Goal: Navigation & Orientation: Find specific page/section

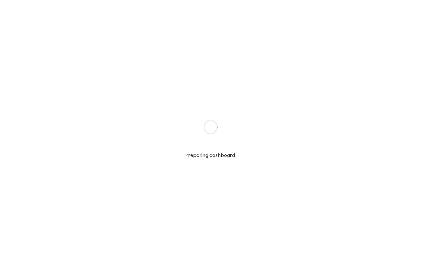
type input "**********"
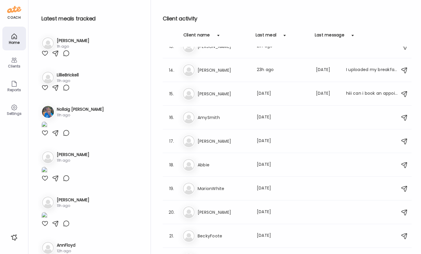
scroll to position [296, 0]
type input "**********"
click at [231, 75] on div "Ka [PERSON_NAME] Last meal: 23h ago Last message: [DATE] I uploaded my breakfas…" at bounding box center [287, 69] width 211 height 13
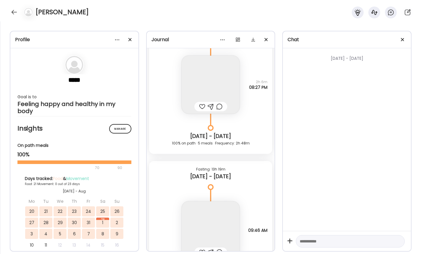
scroll to position [10607, 0]
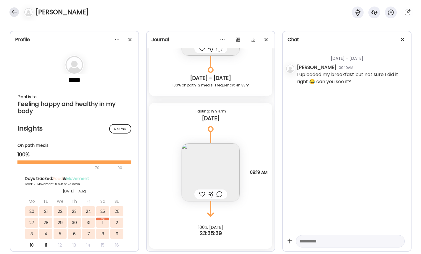
click at [13, 12] on div at bounding box center [13, 11] width 9 height 9
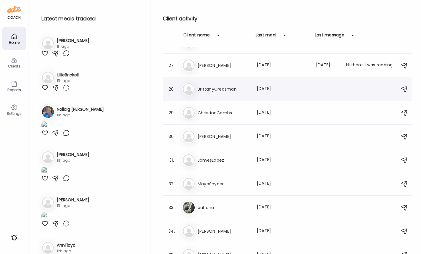
scroll to position [675, 0]
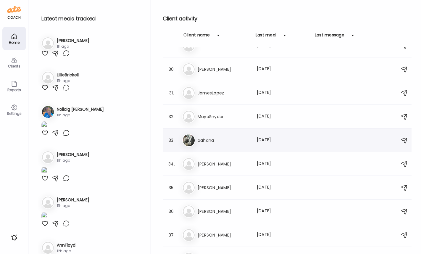
click at [225, 143] on div "aa aahana Last meal: [DATE]" at bounding box center [287, 140] width 211 height 13
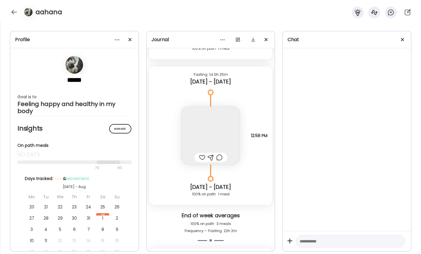
scroll to position [3466, 0]
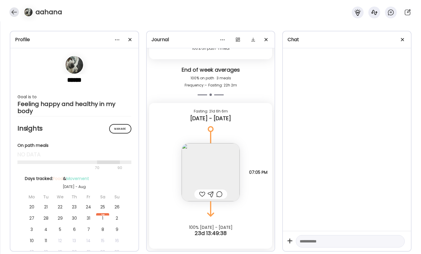
click at [17, 12] on div at bounding box center [13, 11] width 9 height 9
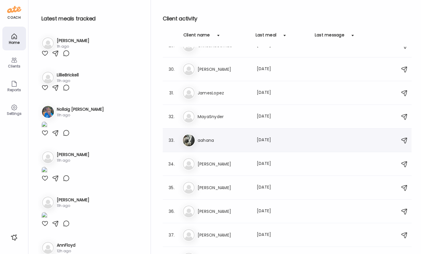
click at [204, 138] on h3 "aahana" at bounding box center [223, 140] width 52 height 7
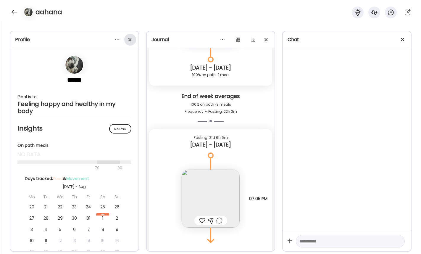
click at [132, 41] on div at bounding box center [130, 40] width 12 height 12
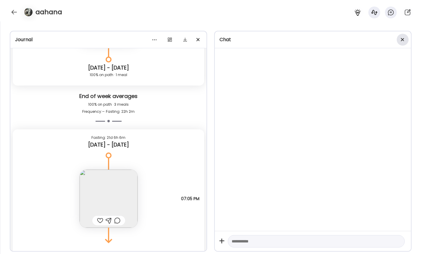
click at [404, 38] on div at bounding box center [402, 40] width 12 height 12
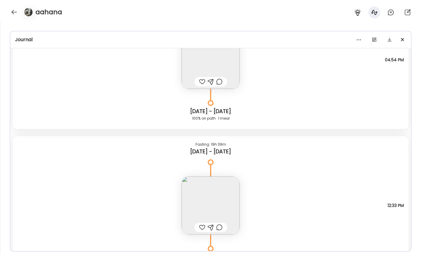
scroll to position [3174, 0]
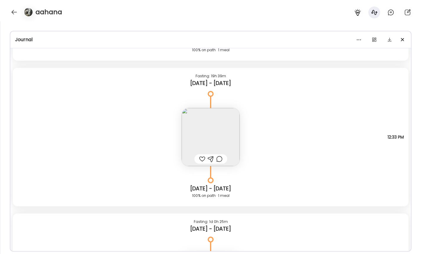
click at [181, 108] on div "Note not added Questions not answered 12:33 PM" at bounding box center [210, 131] width 395 height 70
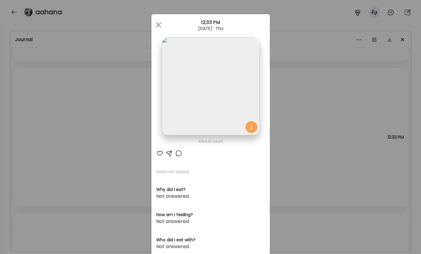
click at [243, 91] on img at bounding box center [210, 86] width 98 height 98
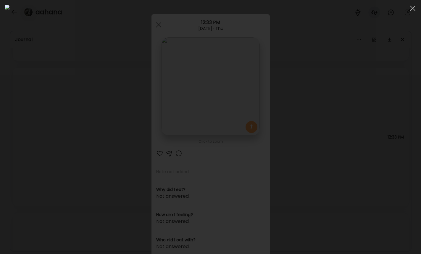
click at [392, 152] on div at bounding box center [210, 127] width 411 height 244
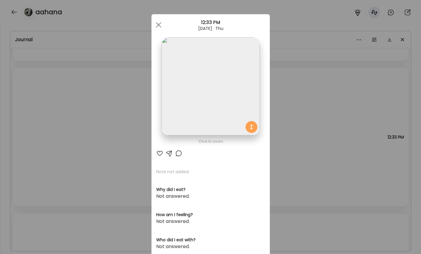
click at [308, 112] on div "Ate Coach Dashboard Wahoo! It’s official Take a moment to set up your Coach Pro…" at bounding box center [210, 127] width 421 height 254
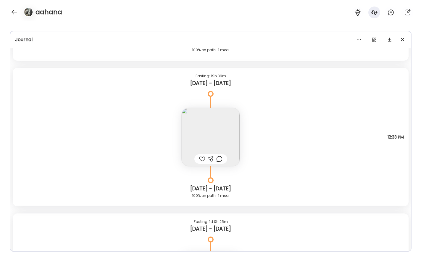
scroll to position [3466, 0]
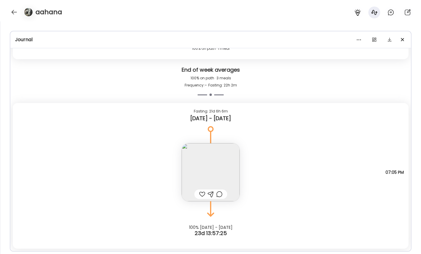
click at [236, 163] on img at bounding box center [210, 172] width 58 height 58
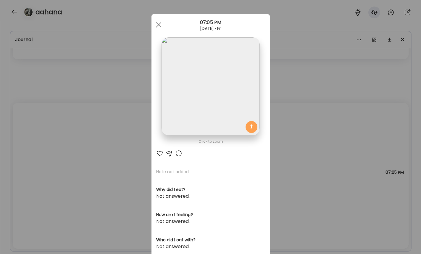
click at [223, 86] on img at bounding box center [210, 86] width 98 height 98
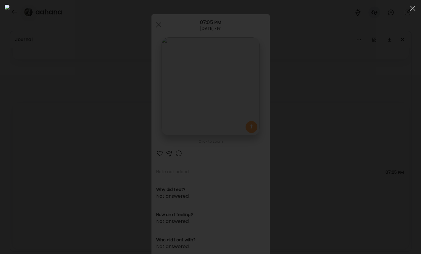
click at [359, 89] on div at bounding box center [210, 127] width 411 height 244
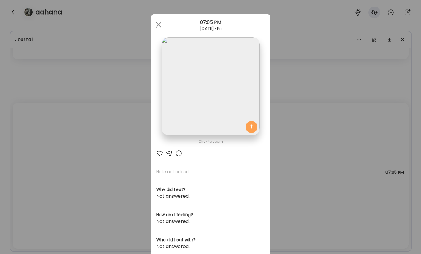
click at [320, 146] on div "Ate Coach Dashboard Wahoo! It’s official Take a moment to set up your Coach Pro…" at bounding box center [210, 127] width 421 height 254
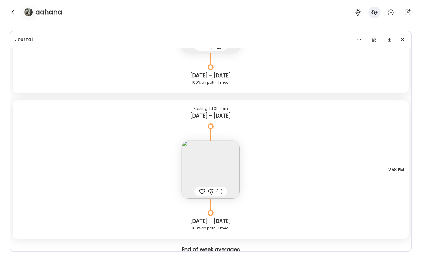
scroll to position [3284, 0]
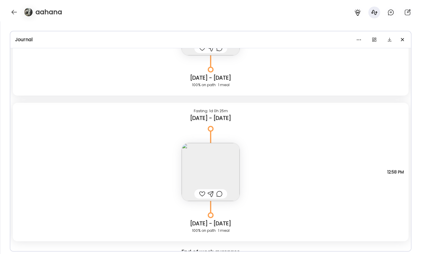
click at [219, 171] on img at bounding box center [210, 172] width 58 height 58
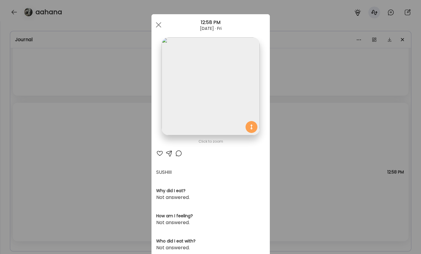
click at [316, 117] on div "Ate Coach Dashboard Wahoo! It’s official Take a moment to set up your Coach Pro…" at bounding box center [210, 127] width 421 height 254
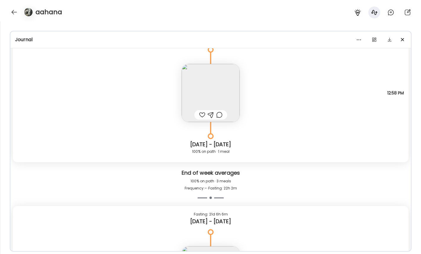
scroll to position [3445, 0]
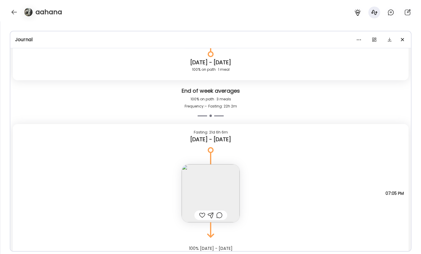
click at [220, 191] on img at bounding box center [210, 193] width 58 height 58
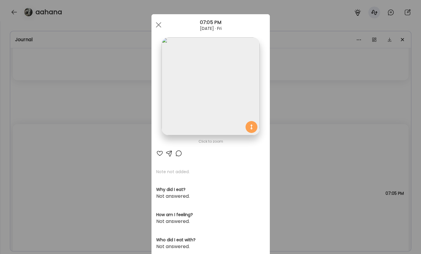
click at [320, 113] on div "Ate Coach Dashboard Wahoo! It’s official Take a moment to set up your Coach Pro…" at bounding box center [210, 127] width 421 height 254
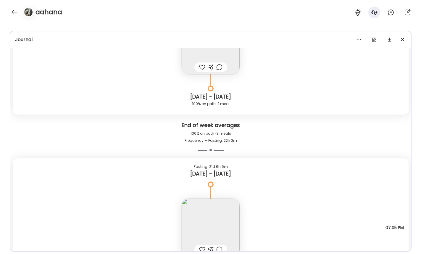
scroll to position [3466, 0]
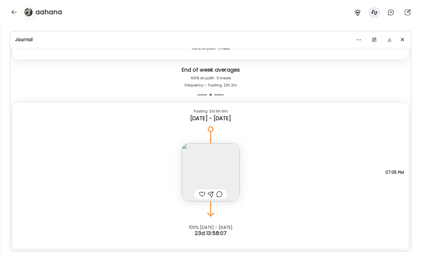
click at [229, 161] on img at bounding box center [210, 172] width 58 height 58
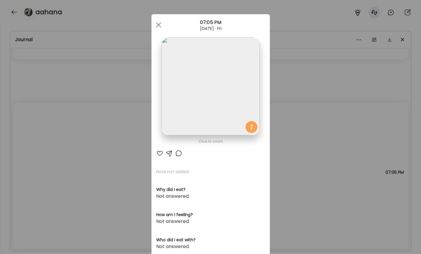
click at [305, 127] on div "Ate Coach Dashboard Wahoo! It’s official Take a moment to set up your Coach Pro…" at bounding box center [210, 127] width 421 height 254
